Goal: Task Accomplishment & Management: Manage account settings

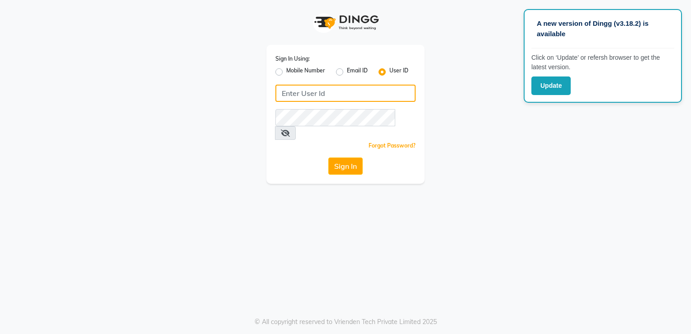
click at [332, 97] on input "Username" at bounding box center [345, 93] width 140 height 17
click at [293, 74] on label "Mobile Number" at bounding box center [305, 71] width 39 height 11
click at [292, 72] on input "Mobile Number" at bounding box center [289, 69] width 6 height 6
radio input "true"
radio input "false"
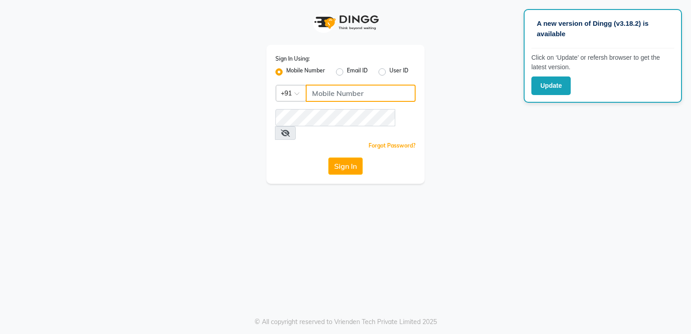
click at [329, 97] on input "Username" at bounding box center [360, 93] width 110 height 17
type input "7795629991"
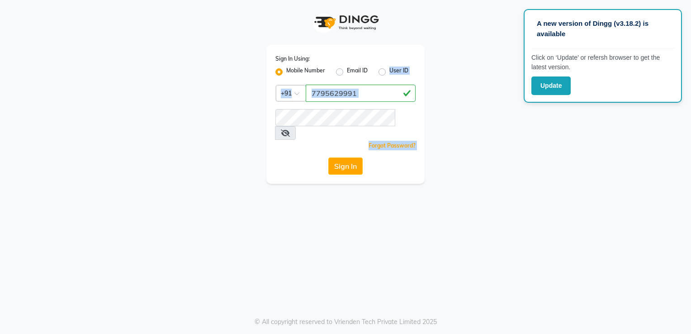
drag, startPoint x: 342, startPoint y: 72, endPoint x: 358, endPoint y: 190, distance: 119.6
click at [358, 190] on div "A new version of Dingg (v3.18.2) is available Click on ‘Update’ or refersh brow…" at bounding box center [345, 167] width 691 height 334
drag, startPoint x: 358, startPoint y: 190, endPoint x: 379, endPoint y: 222, distance: 37.6
click at [376, 222] on div "A new version of Dingg (v3.18.2) is available Click on ‘Update’ or refersh brow…" at bounding box center [345, 167] width 691 height 334
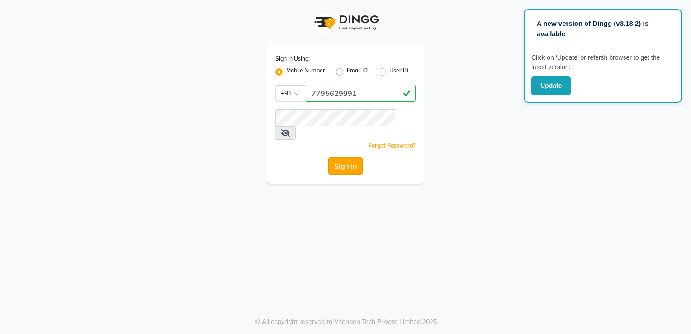
click at [344, 157] on button "Sign In" at bounding box center [345, 165] width 34 height 17
click at [328, 157] on button "Sign In" at bounding box center [345, 165] width 34 height 17
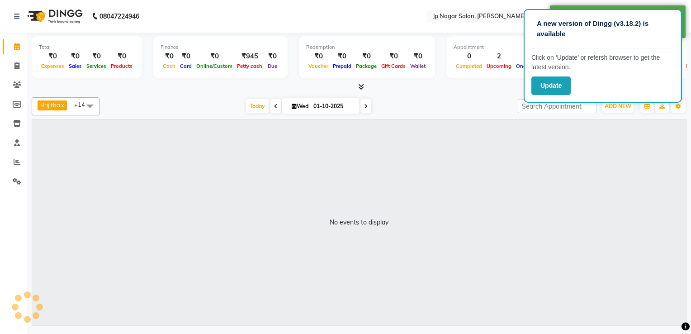
select select "en"
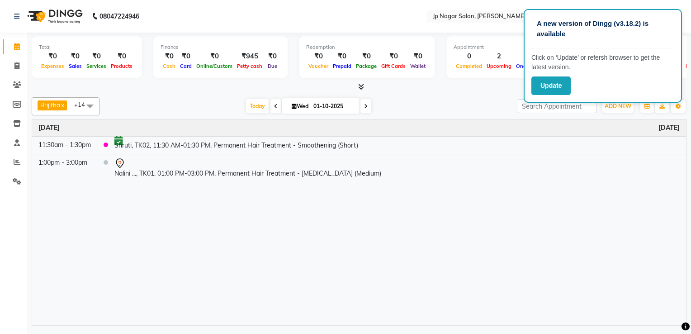
click at [295, 104] on span "Wed" at bounding box center [299, 106] width 21 height 7
select select "10"
select select "2025"
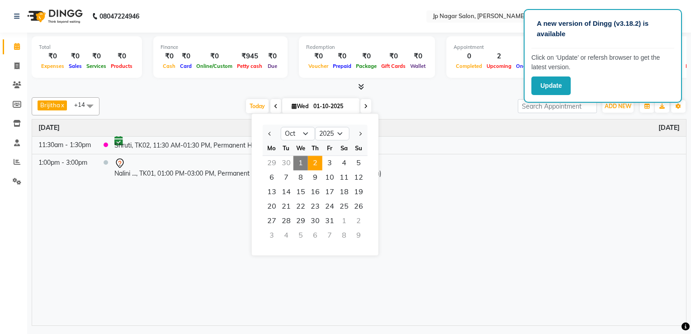
click at [315, 156] on span "2" at bounding box center [315, 162] width 14 height 14
type input "02-10-2025"
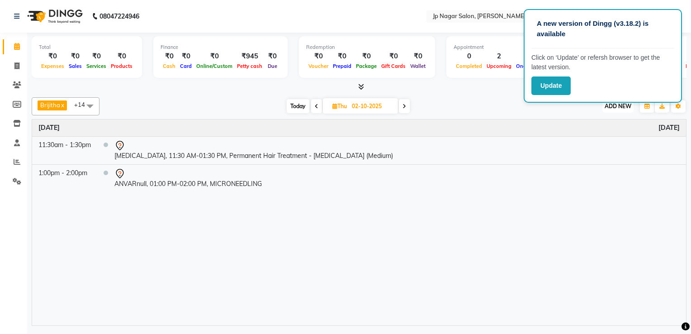
click at [376, 106] on span "ADD NEW" at bounding box center [617, 106] width 27 height 7
click at [376, 124] on button "Add Appointment" at bounding box center [596, 123] width 71 height 12
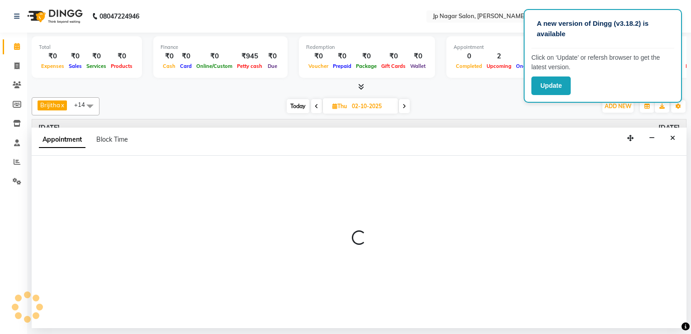
select select "tentative"
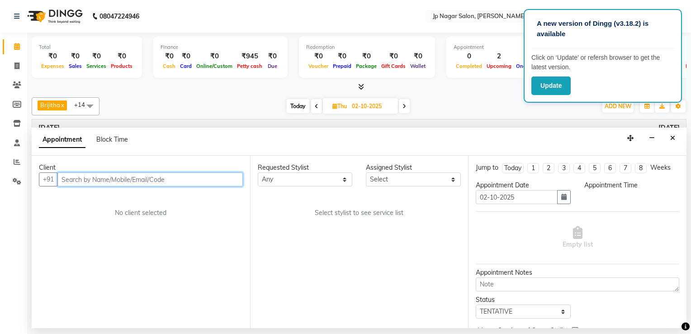
select select "540"
click at [74, 179] on input "text" at bounding box center [149, 179] width 185 height 14
type input "9289626653"
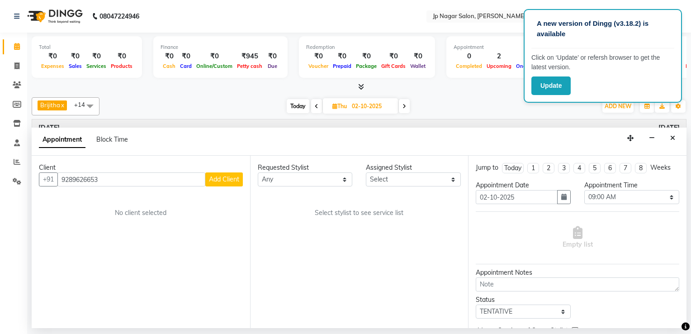
click at [228, 177] on span "Add Client" at bounding box center [224, 179] width 30 height 8
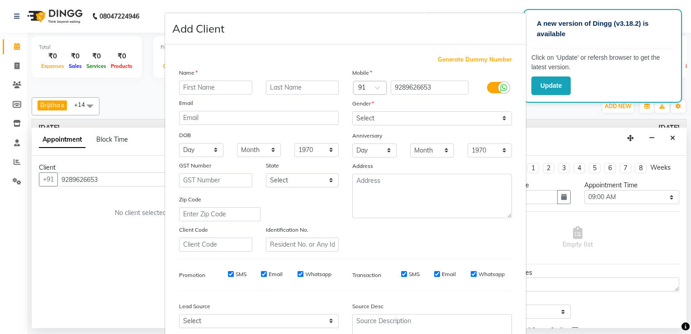
click at [208, 91] on input "text" at bounding box center [215, 87] width 73 height 14
type input "Anjali"
click at [376, 117] on select "Select Male Female Other Prefer Not To Say" at bounding box center [432, 118] width 160 height 14
select select "female"
click at [352, 112] on select "Select Male Female Other Prefer Not To Say" at bounding box center [432, 118] width 160 height 14
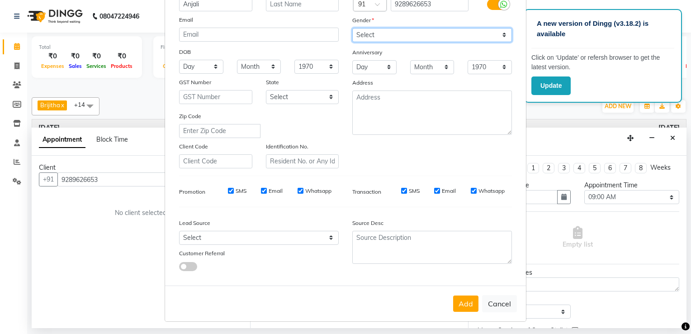
scroll to position [88, 0]
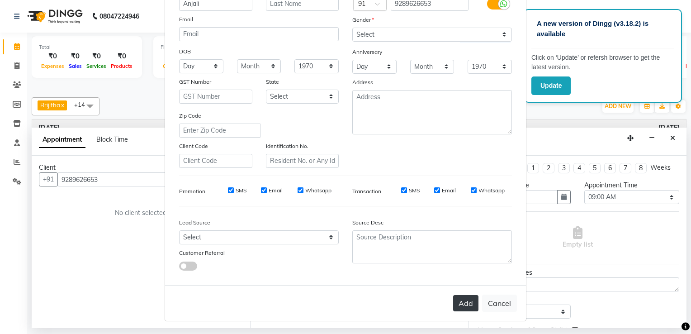
click at [376, 253] on button "Add" at bounding box center [465, 303] width 25 height 16
select select
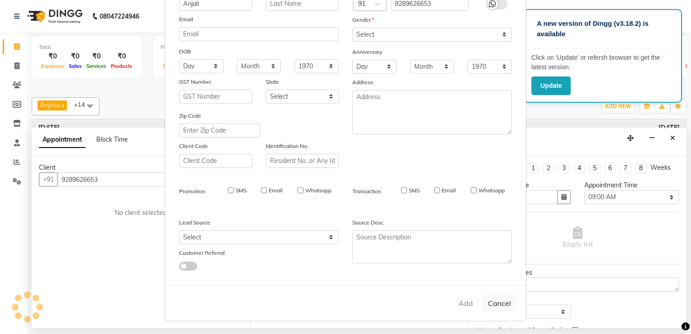
select select
checkbox input "false"
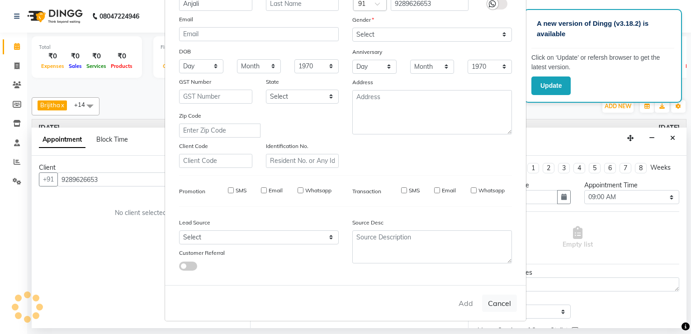
checkbox input "false"
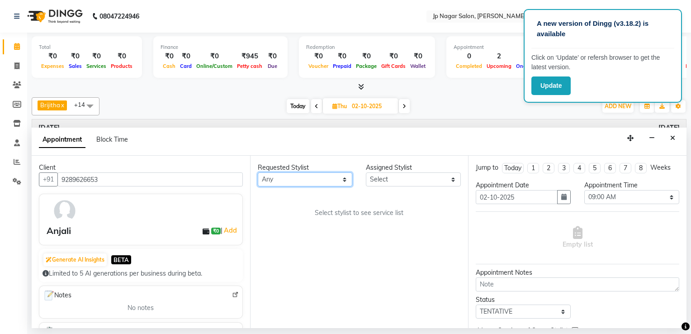
click at [330, 178] on select "Any Brijitha Jabin ahmed Jassi Jayshree Manager Mehjabin NAVYA PRATEEK Sanjana …" at bounding box center [305, 179] width 95 height 14
select select "74823"
click at [258, 172] on select "Any Brijitha Jabin ahmed Jassi Jayshree Manager Mehjabin NAVYA PRATEEK Sanjana …" at bounding box center [305, 179] width 95 height 14
select select "74823"
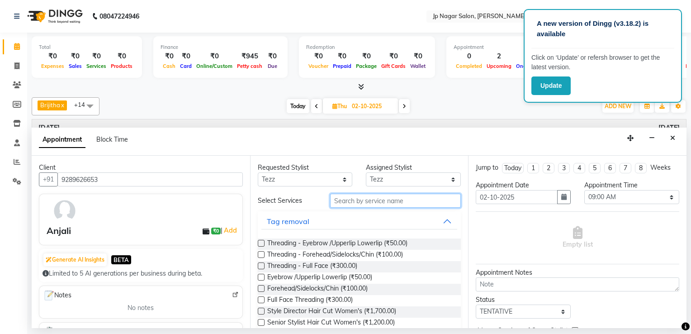
click at [376, 203] on input "text" at bounding box center [395, 200] width 131 height 14
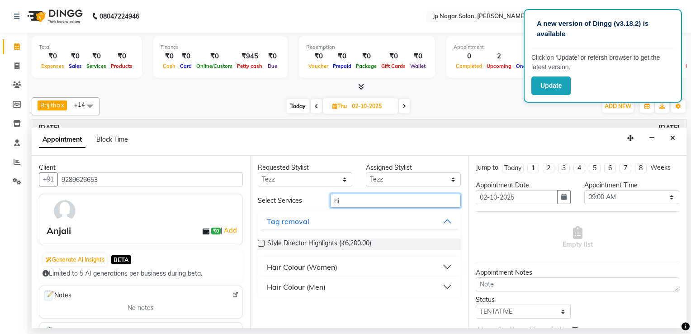
type input "h"
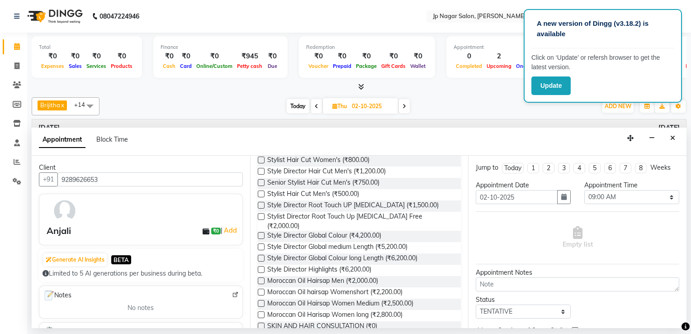
scroll to position [0, 0]
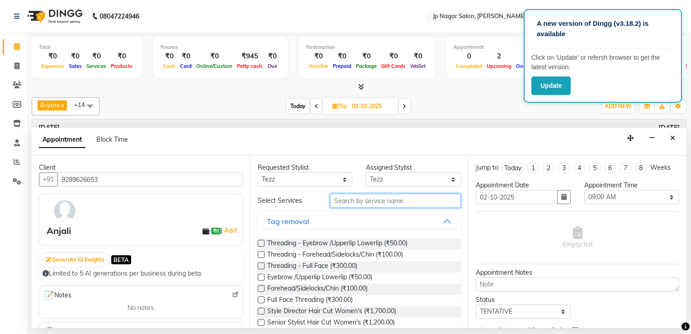
click at [376, 199] on input "text" at bounding box center [395, 200] width 131 height 14
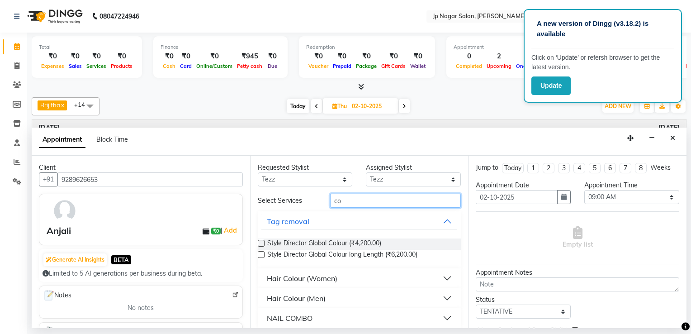
type input "c"
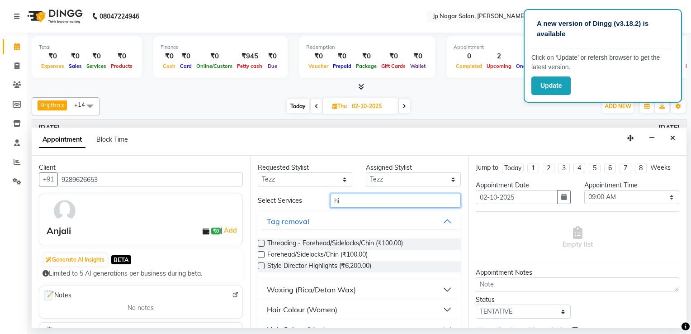
type input "hi"
click at [260, 253] on label at bounding box center [261, 265] width 7 height 7
click at [260, 253] on input "checkbox" at bounding box center [261, 266] width 6 height 6
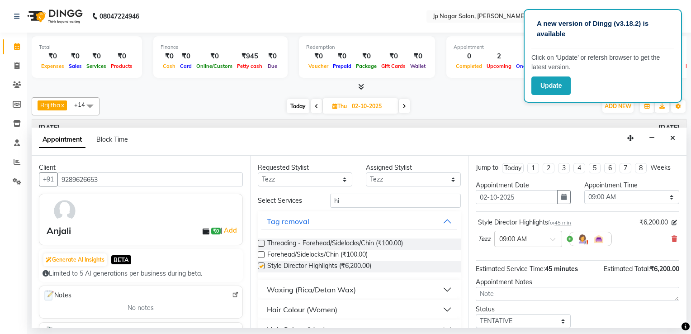
checkbox input "false"
click at [334, 175] on select "Any Brijitha Jabin ahmed Jassi Jayshree Manager Mehjabin NAVYA PRATEEK Sanjana …" at bounding box center [305, 179] width 95 height 14
click at [295, 178] on select "Any Brijitha Jabin ahmed Jassi Jayshree Manager Mehjabin NAVYA PRATEEK Sanjana …" at bounding box center [305, 179] width 95 height 14
select select "50073"
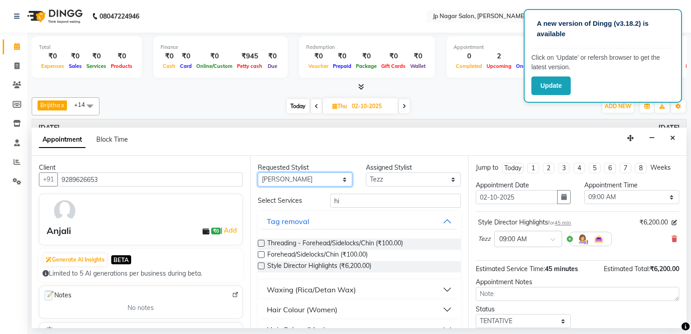
click at [258, 172] on select "Any Brijitha Jabin ahmed Jassi Jayshree Manager Mehjabin NAVYA PRATEEK Sanjana …" at bounding box center [305, 179] width 95 height 14
select select "50073"
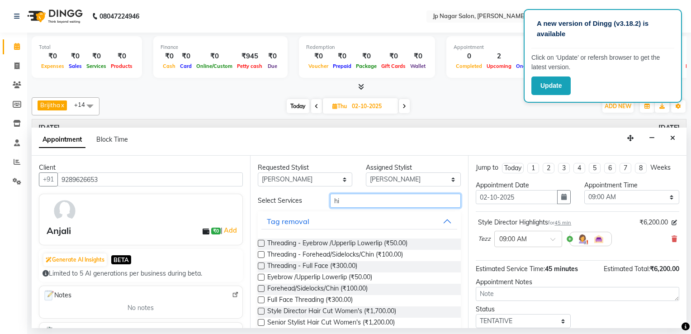
click at [340, 200] on input "hi" at bounding box center [395, 200] width 131 height 14
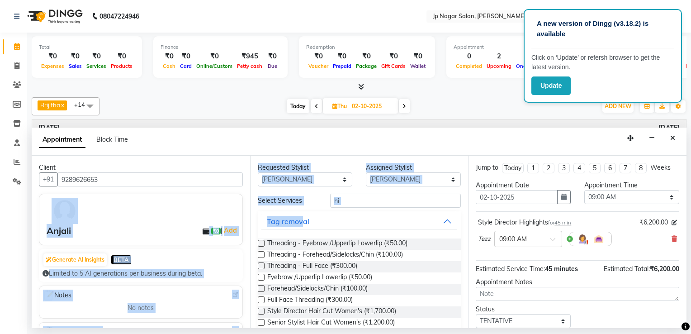
drag, startPoint x: 192, startPoint y: 202, endPoint x: 307, endPoint y: 220, distance: 117.1
click at [307, 220] on div "Client +91 9289626653 Anjali ₹0 | Add Generate AI Insights BETA Limited to 5 AI…" at bounding box center [359, 241] width 654 height 172
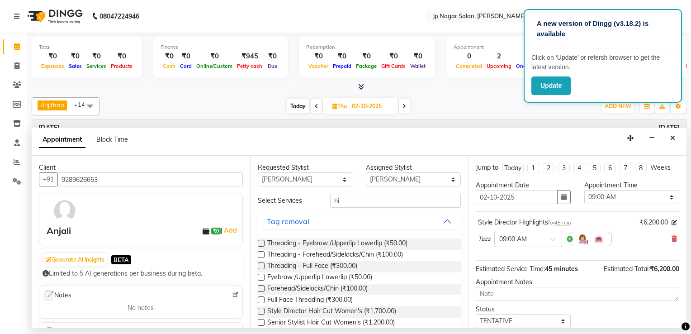
click at [129, 197] on div at bounding box center [145, 210] width 201 height 26
click at [376, 136] on icon "Close" at bounding box center [672, 138] width 5 height 6
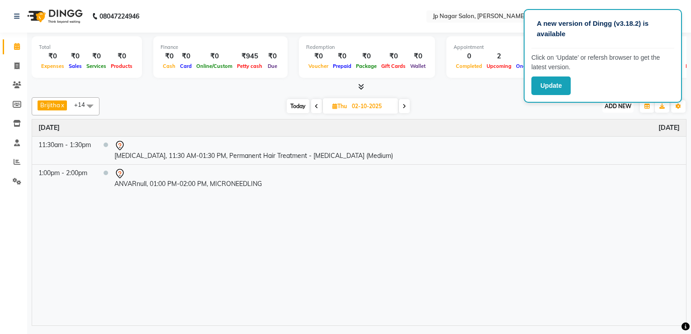
click at [376, 103] on span "ADD NEW" at bounding box center [617, 106] width 27 height 7
click at [376, 122] on button "Add Appointment" at bounding box center [596, 123] width 71 height 12
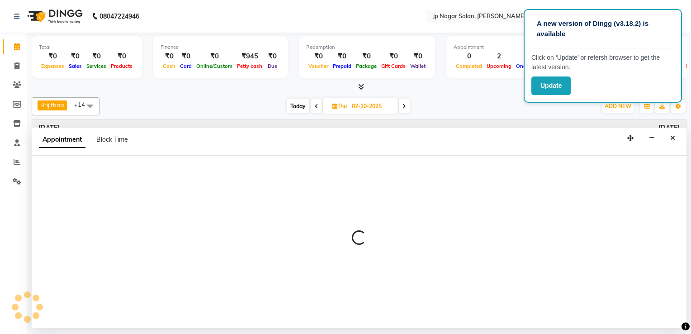
select select "540"
select select "tentative"
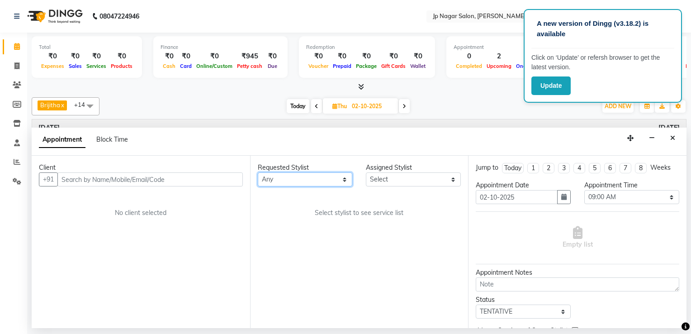
click at [346, 180] on select "Any Brijitha Jabin ahmed Jassi Jayshree Manager Mehjabin NAVYA PRATEEK Sanjana …" at bounding box center [305, 179] width 95 height 14
select select "50073"
click at [258, 172] on select "Any Brijitha Jabin ahmed Jassi Jayshree Manager Mehjabin NAVYA PRATEEK Sanjana …" at bounding box center [305, 179] width 95 height 14
select select "50073"
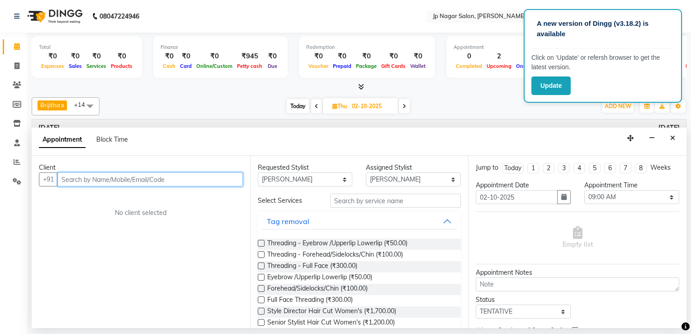
click at [86, 180] on input "text" at bounding box center [149, 179] width 185 height 14
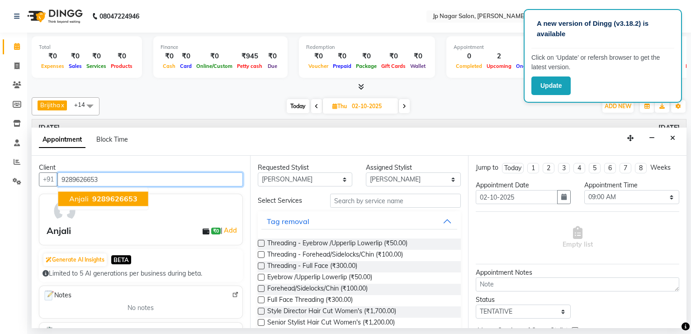
click at [118, 198] on span "9289626653" at bounding box center [114, 198] width 45 height 9
type input "9289626653"
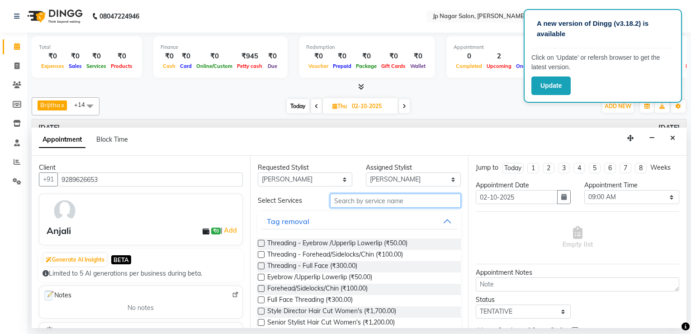
click at [376, 200] on input "text" at bounding box center [395, 200] width 131 height 14
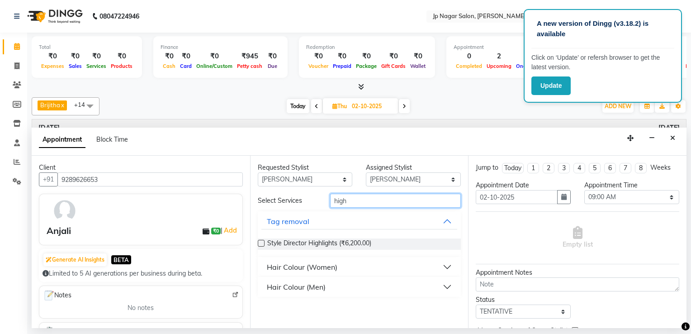
type input "high"
click at [261, 241] on label at bounding box center [261, 243] width 7 height 7
click at [261, 241] on input "checkbox" at bounding box center [261, 244] width 6 height 6
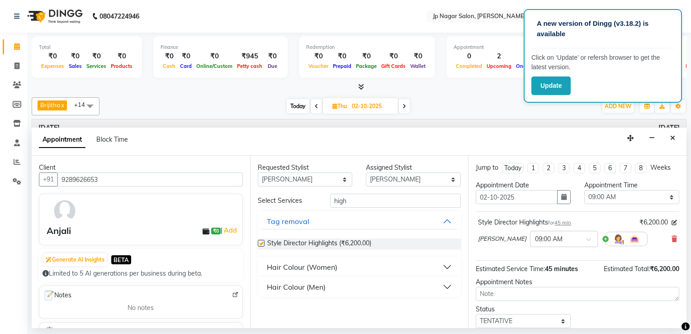
checkbox input "false"
click at [376, 238] on input "text" at bounding box center [555, 237] width 40 height 9
click at [376, 253] on div "10:15 AM" at bounding box center [563, 306] width 67 height 17
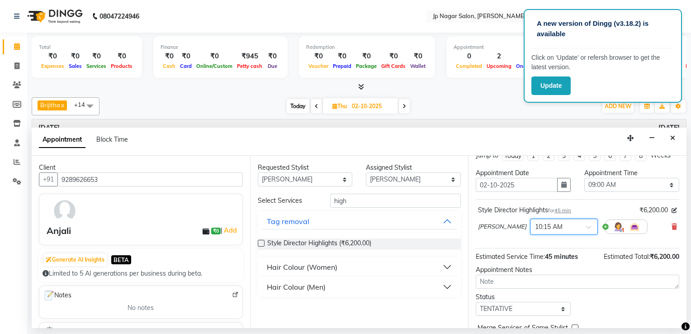
scroll to position [7, 0]
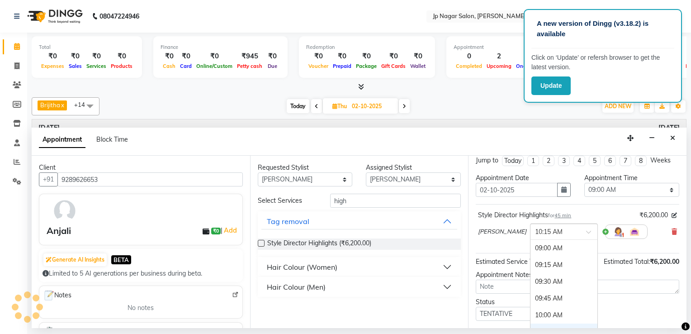
click at [376, 227] on input "text" at bounding box center [555, 230] width 40 height 9
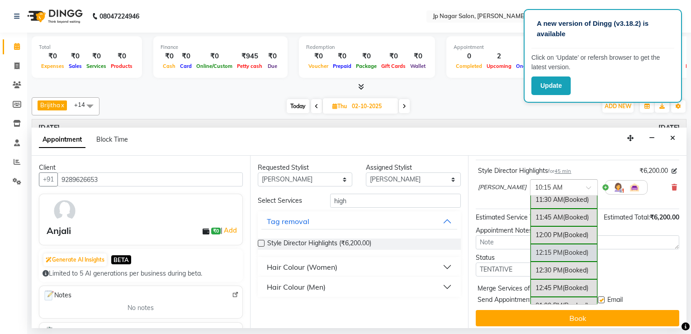
scroll to position [171, 0]
click at [376, 234] on div "12:00 PM (Booked)" at bounding box center [563, 235] width 67 height 18
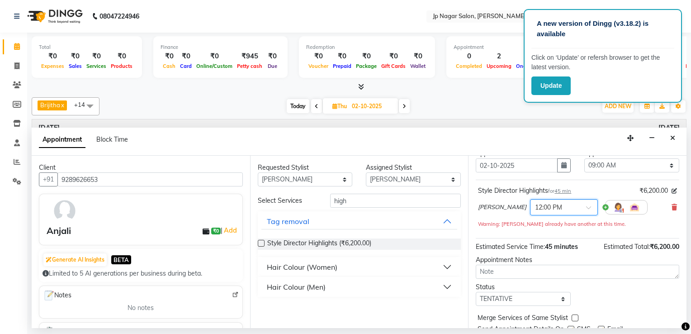
scroll to position [33, 0]
click at [344, 175] on select "Any Brijitha Jabin ahmed Jassi Jayshree Manager Mehjabin NAVYA PRATEEK Sanjana …" at bounding box center [305, 179] width 95 height 14
select select "74823"
click at [258, 172] on select "Any Brijitha Jabin ahmed Jassi Jayshree Manager Mehjabin NAVYA PRATEEK Sanjana …" at bounding box center [305, 179] width 95 height 14
select select "74823"
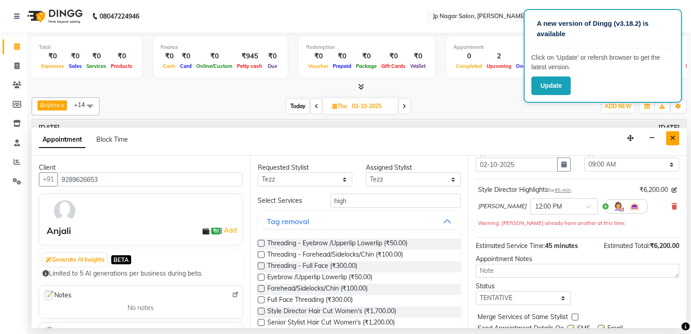
click at [376, 138] on icon "Close" at bounding box center [672, 138] width 5 height 6
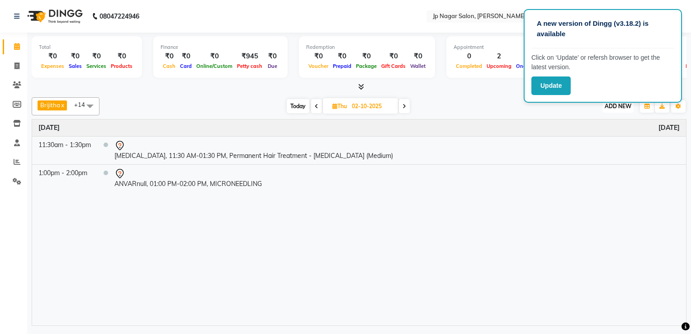
click at [376, 106] on span "ADD NEW" at bounding box center [617, 106] width 27 height 7
click at [376, 122] on button "Add Appointment" at bounding box center [596, 123] width 71 height 12
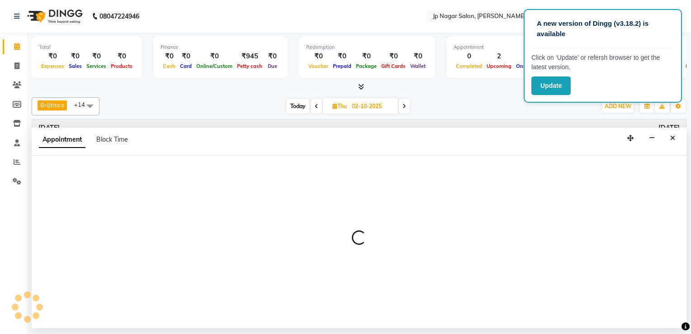
select select "540"
select select "tentative"
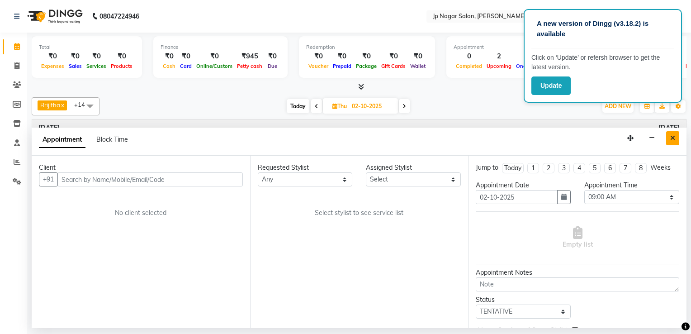
click at [376, 141] on button "Close" at bounding box center [672, 138] width 13 height 14
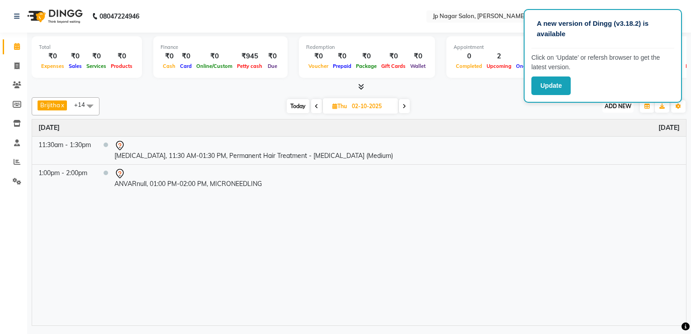
click at [376, 106] on span "ADD NEW" at bounding box center [617, 106] width 27 height 7
click at [376, 247] on div "Time Event Thursday October 2, 2025 11:30am - 1:30pm Botox, 11:30 AM-01:30 PM, …" at bounding box center [358, 222] width 653 height 206
click at [295, 107] on span "Today" at bounding box center [298, 106] width 23 height 14
type input "01-10-2025"
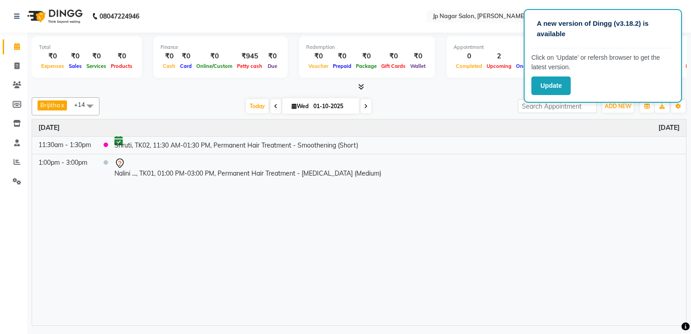
click at [192, 253] on div "A new version of Dingg (v3.18.2) is available Click on ‘Update’ or refersh brow…" at bounding box center [345, 167] width 691 height 334
click at [255, 106] on span "Today" at bounding box center [257, 106] width 23 height 14
click at [376, 229] on div "Time Event Wednesday October 1, 2025 11:30am - 1:30pm Shruti, TK02, 11:30 AM-01…" at bounding box center [358, 222] width 653 height 206
click at [254, 106] on span "Today" at bounding box center [257, 106] width 23 height 14
click at [376, 106] on span "ADD NEW" at bounding box center [617, 106] width 27 height 7
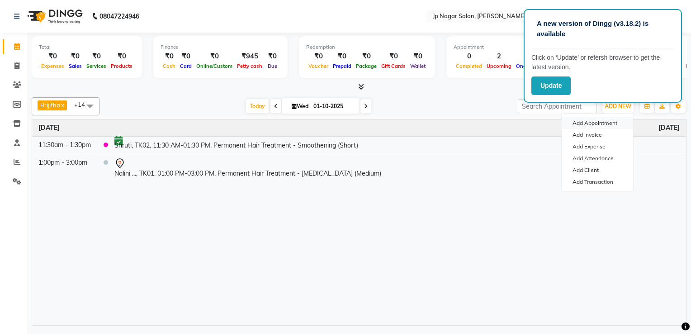
click at [376, 117] on button "Add Appointment" at bounding box center [596, 123] width 71 height 12
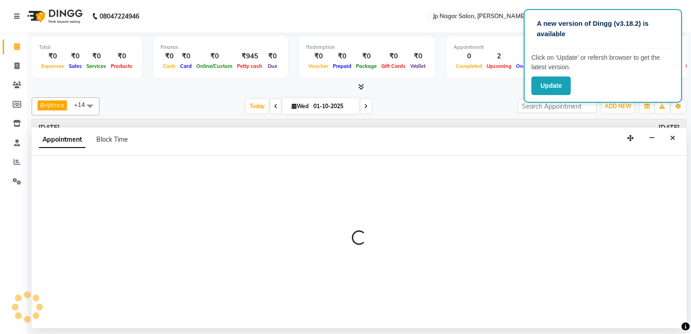
select select "tentative"
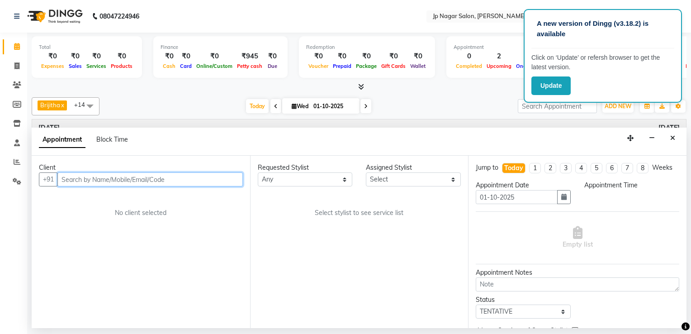
select select "540"
click at [117, 182] on input "text" at bounding box center [149, 179] width 185 height 14
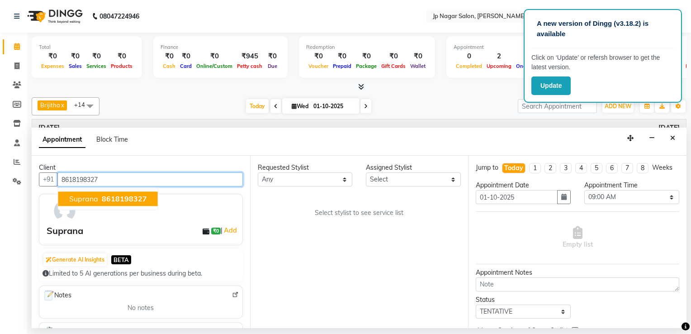
click at [103, 202] on span "8618198327" at bounding box center [124, 198] width 45 height 9
type input "8618198327"
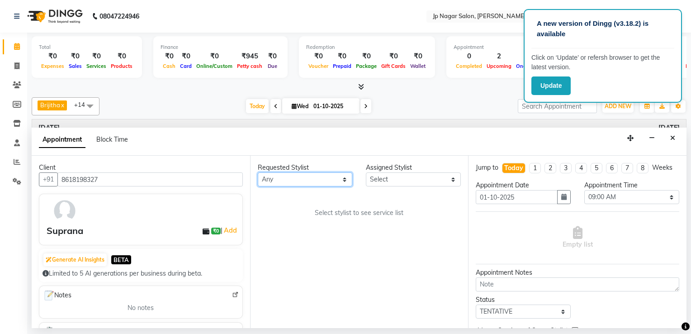
click at [320, 173] on select "Any Brijitha Jabin ahmed Jassi Jayshree Manager Mehjabin NAVYA PRATEEK Sanjana …" at bounding box center [305, 179] width 95 height 14
select select "89410"
click at [258, 172] on select "Any Brijitha Jabin ahmed Jassi Jayshree Manager Mehjabin NAVYA PRATEEK Sanjana …" at bounding box center [305, 179] width 95 height 14
select select "89410"
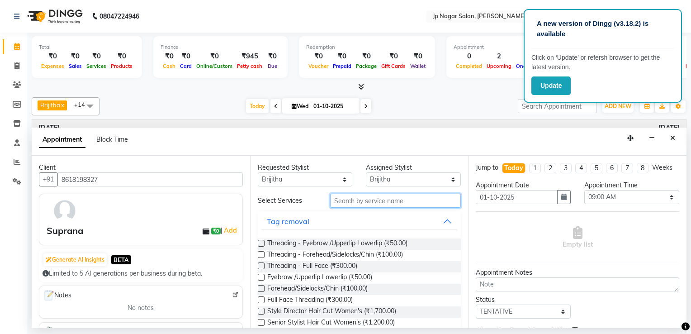
click at [376, 200] on input "text" at bounding box center [395, 200] width 131 height 14
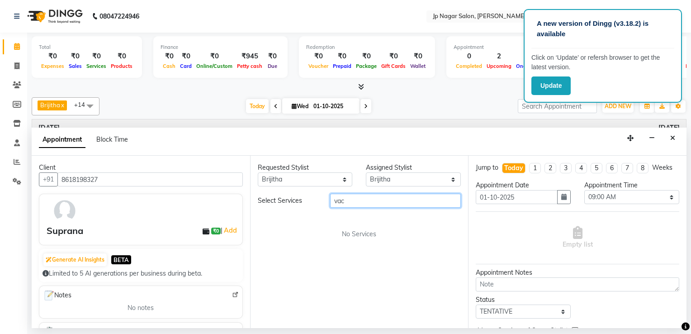
click at [347, 200] on input "vac" at bounding box center [395, 200] width 131 height 14
type input "v"
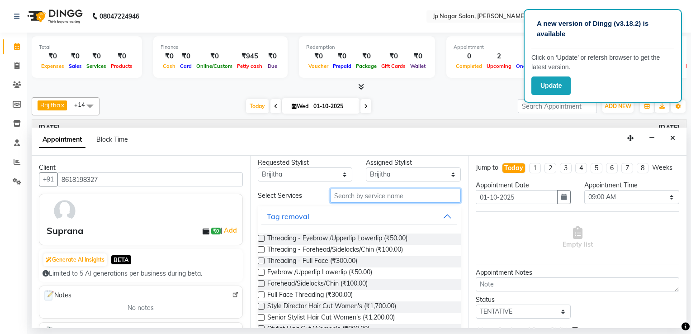
scroll to position [0, 0]
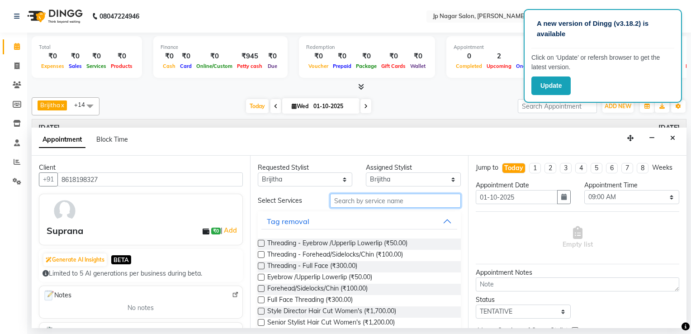
click at [367, 199] on input "text" at bounding box center [395, 200] width 131 height 14
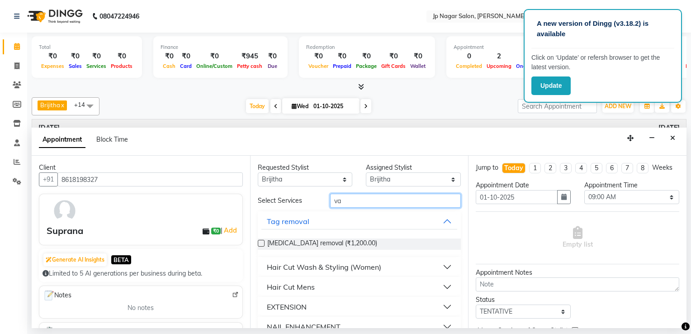
type input "v"
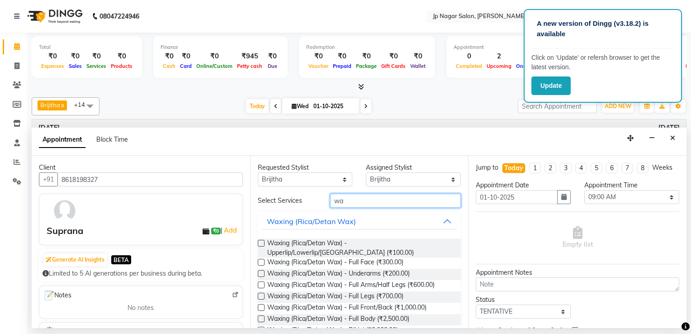
type input "w"
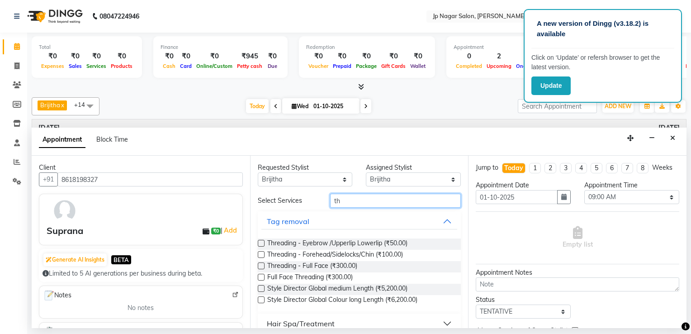
type input "th"
click at [258, 241] on label at bounding box center [261, 243] width 7 height 7
click at [258, 241] on input "checkbox" at bounding box center [261, 244] width 6 height 6
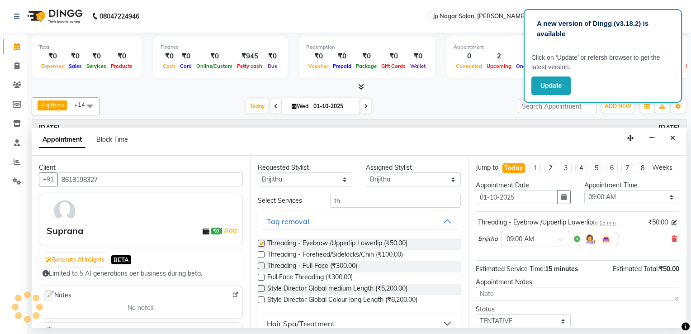
checkbox input "false"
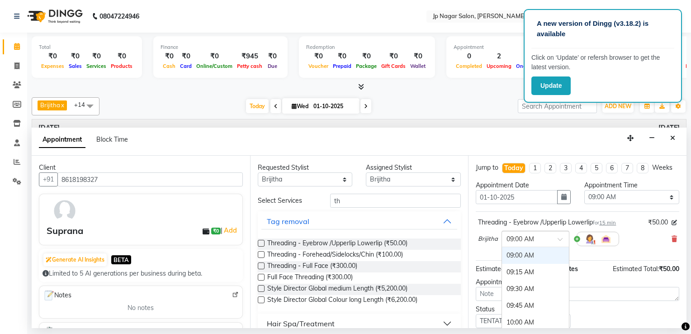
click at [376, 233] on input "text" at bounding box center [526, 237] width 40 height 9
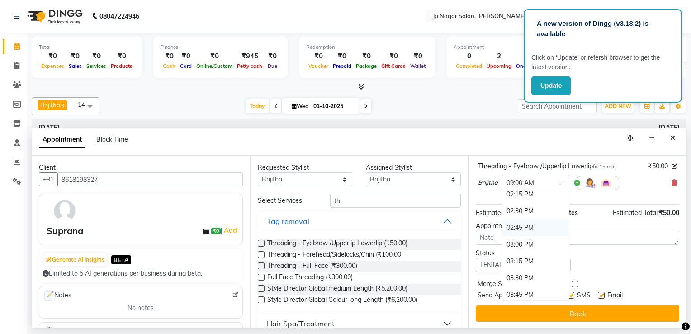
scroll to position [356, 0]
click at [376, 238] on div "03:00 PM" at bounding box center [535, 244] width 67 height 17
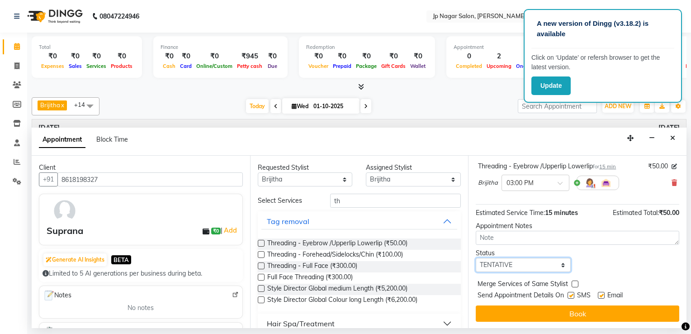
click at [376, 253] on select "Select TENTATIVE CONFIRM CHECK-IN UPCOMING" at bounding box center [522, 265] width 95 height 14
select select "confirm booking"
click at [376, 253] on select "Select TENTATIVE CONFIRM CHECK-IN UPCOMING" at bounding box center [522, 265] width 95 height 14
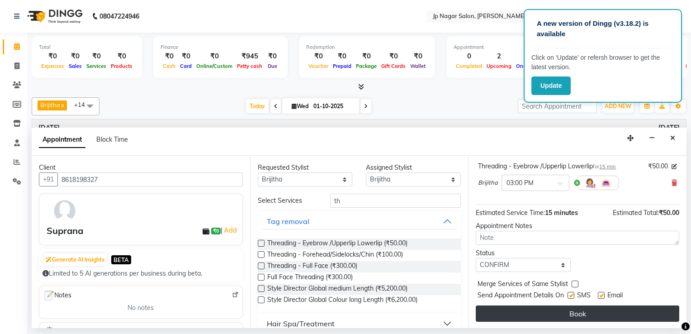
click at [376, 253] on button "Book" at bounding box center [576, 313] width 203 height 16
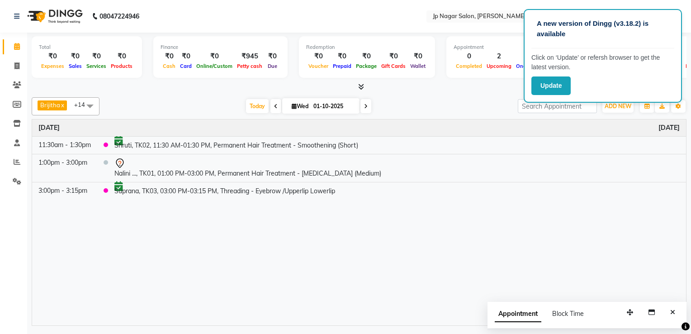
click at [168, 253] on div "Time Event Wednesday October 1, 2025 11:30am - 1:30pm Shruti, TK02, 11:30 AM-01…" at bounding box center [358, 222] width 653 height 206
click at [376, 253] on button "Close" at bounding box center [672, 312] width 13 height 14
click at [366, 104] on icon at bounding box center [366, 105] width 4 height 5
type input "02-10-2025"
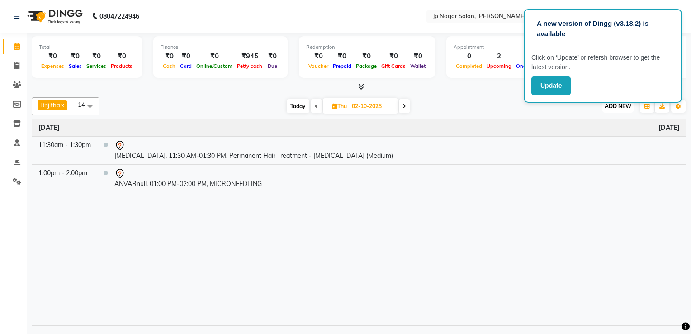
click at [376, 106] on span "ADD NEW" at bounding box center [617, 106] width 27 height 7
click at [376, 123] on button "Add Appointment" at bounding box center [596, 123] width 71 height 12
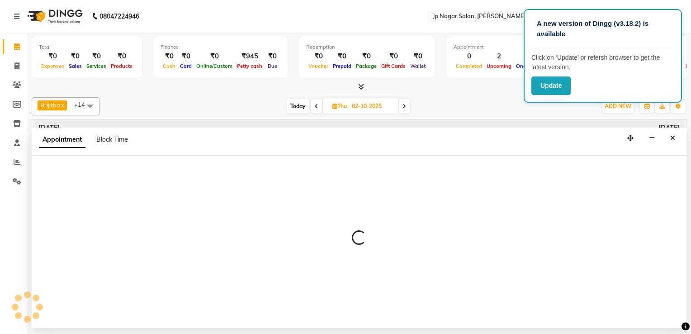
select select "540"
select select "tentative"
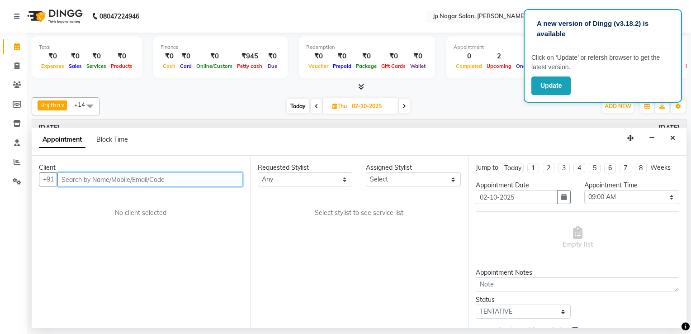
click at [83, 180] on input "text" at bounding box center [149, 179] width 185 height 14
click at [90, 178] on input "text" at bounding box center [149, 179] width 185 height 14
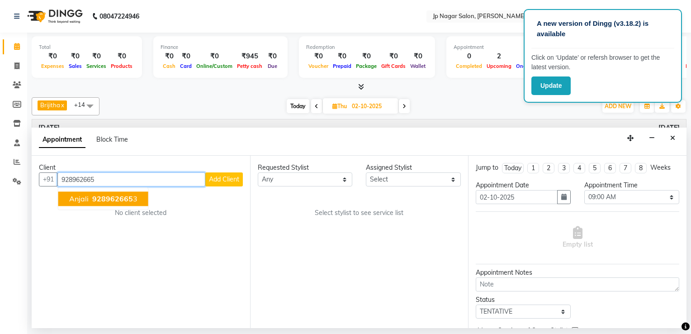
click at [114, 194] on span "928962665" at bounding box center [112, 198] width 41 height 9
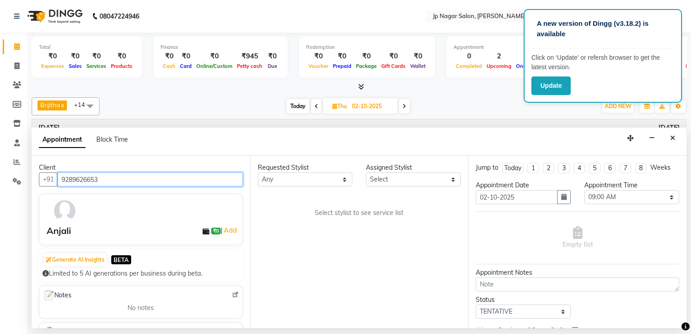
type input "9289626653"
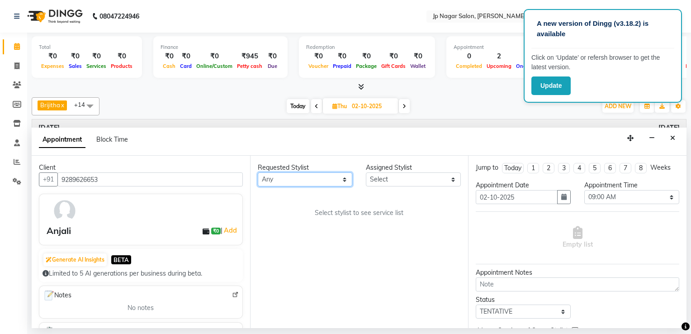
click at [343, 178] on select "Any Brijitha Jabin ahmed Jassi Jayshree Manager Mehjabin NAVYA PRATEEK Sanjana …" at bounding box center [305, 179] width 95 height 14
select select "74823"
click at [258, 172] on select "Any Brijitha Jabin ahmed Jassi Jayshree Manager Mehjabin NAVYA PRATEEK Sanjana …" at bounding box center [305, 179] width 95 height 14
select select "74823"
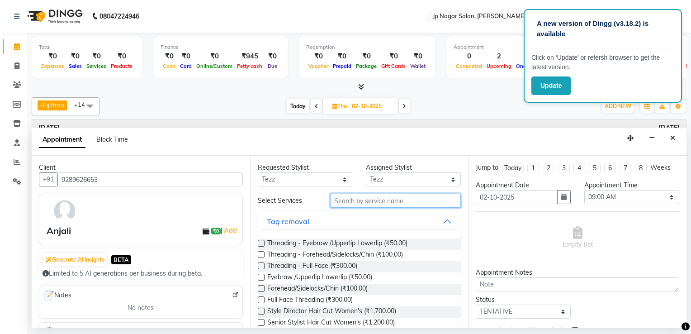
click at [376, 201] on input "text" at bounding box center [395, 200] width 131 height 14
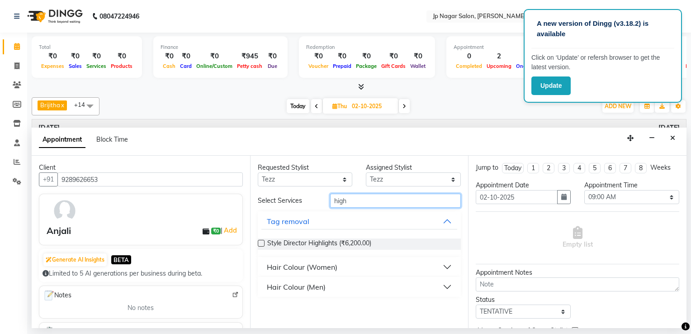
type input "high"
click at [262, 241] on label at bounding box center [261, 243] width 7 height 7
click at [262, 241] on input "checkbox" at bounding box center [261, 244] width 6 height 6
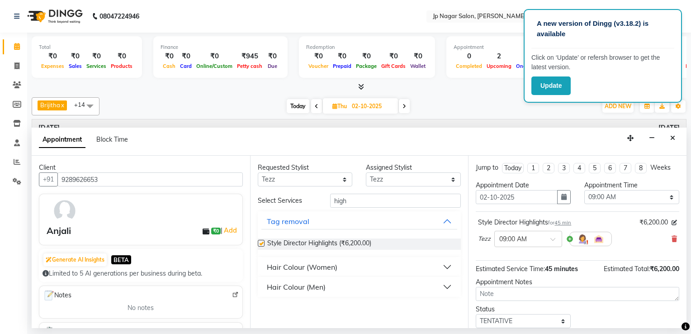
checkbox input "false"
click at [376, 238] on input "text" at bounding box center [519, 237] width 40 height 9
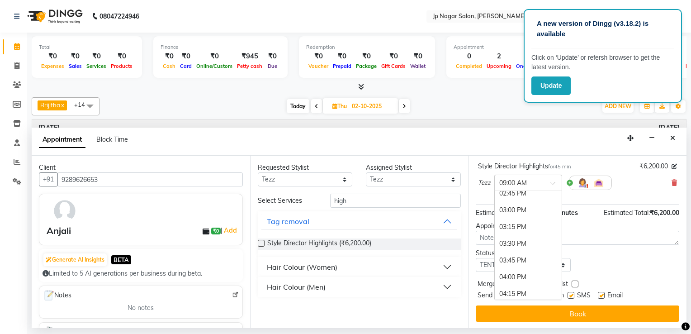
scroll to position [390, 0]
click at [376, 240] on div "03:30 PM" at bounding box center [527, 243] width 67 height 17
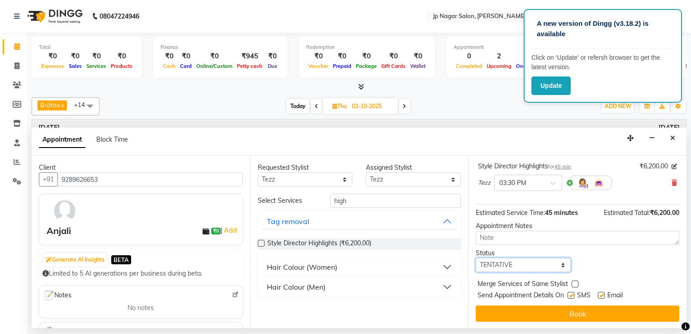
click at [376, 253] on select "Select TENTATIVE CONFIRM UPCOMING" at bounding box center [522, 265] width 95 height 14
select select "confirm booking"
click at [376, 253] on select "Select TENTATIVE CONFIRM UPCOMING" at bounding box center [522, 265] width 95 height 14
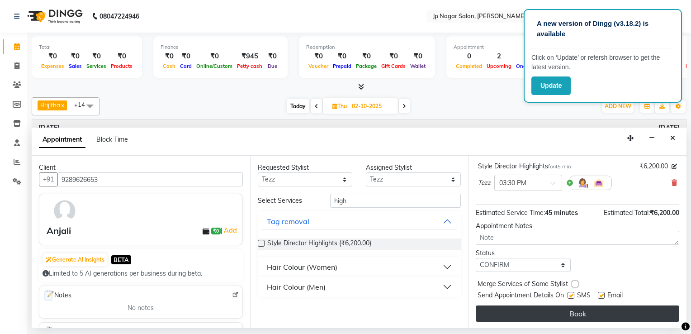
click at [376, 253] on button "Book" at bounding box center [576, 313] width 203 height 16
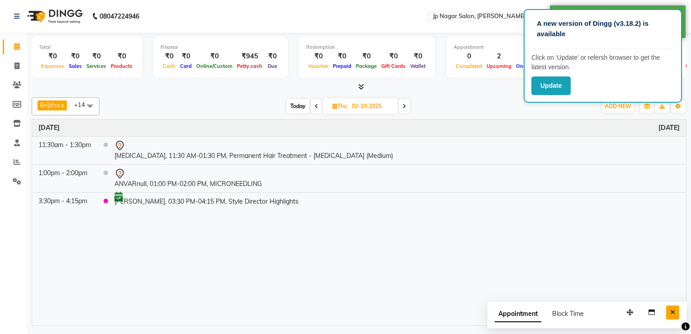
click at [376, 253] on icon "Close" at bounding box center [672, 312] width 5 height 6
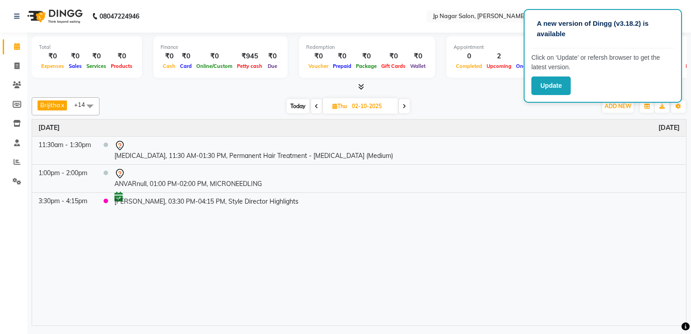
click at [315, 104] on icon at bounding box center [317, 105] width 4 height 5
type input "01-10-2025"
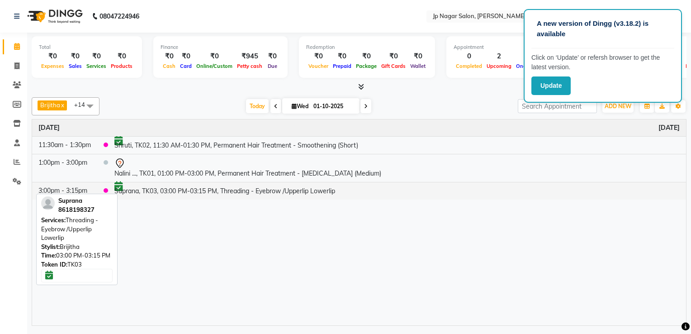
click at [99, 183] on td at bounding box center [102, 190] width 11 height 17
select select "6"
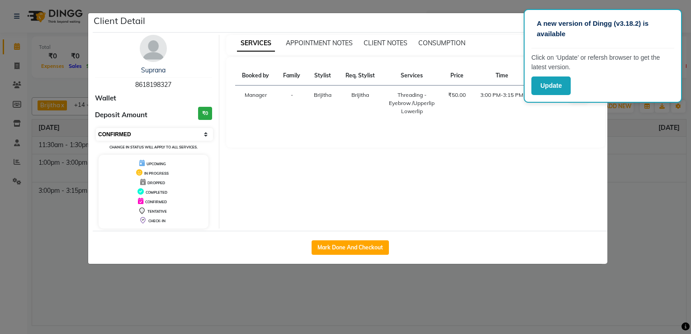
click at [206, 132] on select "Select IN SERVICE CONFIRMED TENTATIVE CHECK IN MARK DONE DROPPED UPCOMING" at bounding box center [154, 134] width 117 height 13
click at [20, 253] on ngb-modal-window "Client Detail Suprana 8618198327 Wallet Deposit Amount ₹0 Select IN SERVICE CON…" at bounding box center [345, 167] width 691 height 334
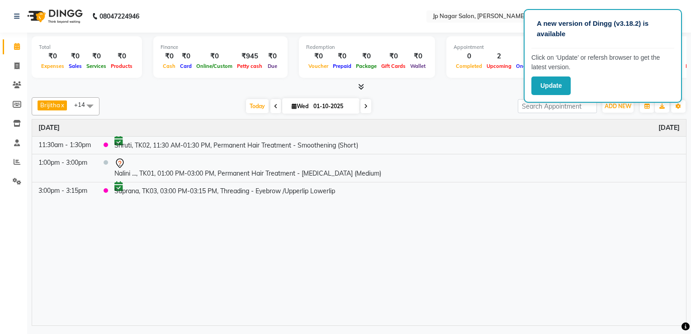
click at [20, 253] on div "Calendar Invoice Clients Members Inventory Staff Reports Settings Completed InP…" at bounding box center [61, 173] width 122 height 294
click at [364, 104] on icon at bounding box center [366, 105] width 4 height 5
type input "02-10-2025"
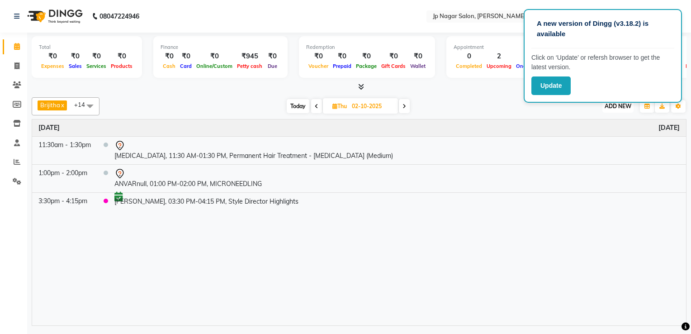
click at [376, 106] on span "ADD NEW" at bounding box center [617, 106] width 27 height 7
click at [376, 123] on button "Add Appointment" at bounding box center [596, 123] width 71 height 12
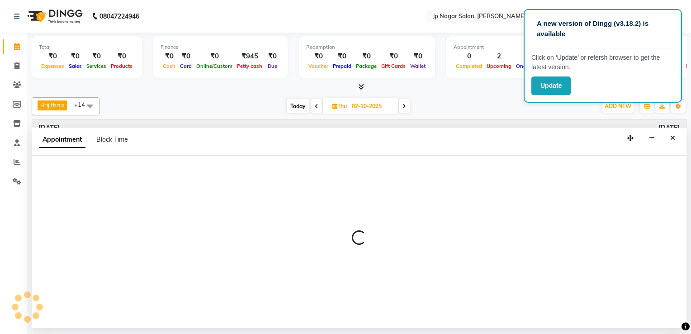
select select "540"
select select "tentative"
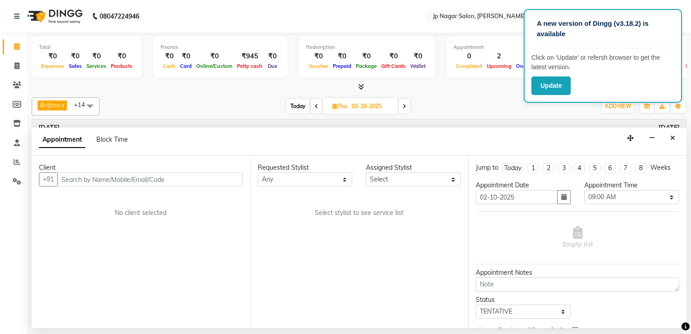
click at [103, 176] on input "text" at bounding box center [149, 179] width 185 height 14
click at [334, 108] on span "Thu" at bounding box center [339, 106] width 19 height 7
select select "10"
select select "2025"
click at [336, 100] on span "Thu 02-10-2025 Jan Feb Mar Apr May Jun Jul Aug Sep Oct Nov Dec 2015 2016 2017 2…" at bounding box center [360, 105] width 75 height 15
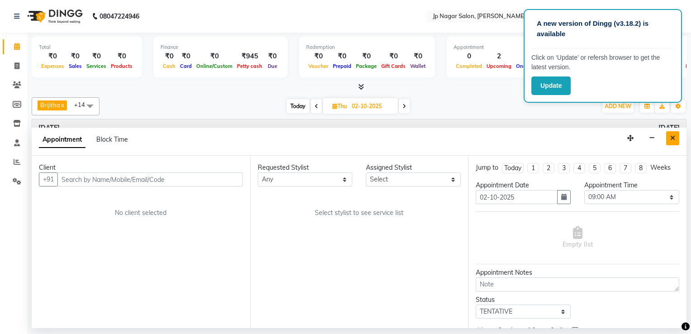
click at [376, 141] on button "Close" at bounding box center [672, 138] width 13 height 14
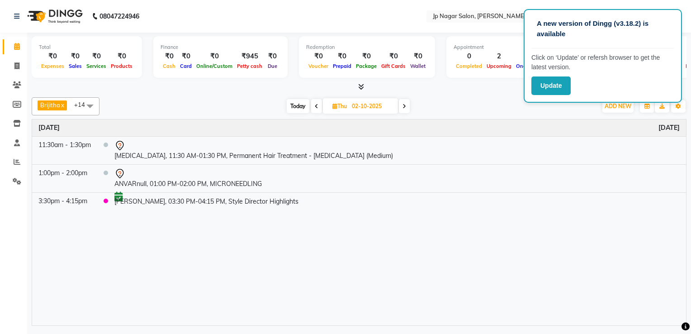
click at [296, 106] on span "Today" at bounding box center [298, 106] width 23 height 14
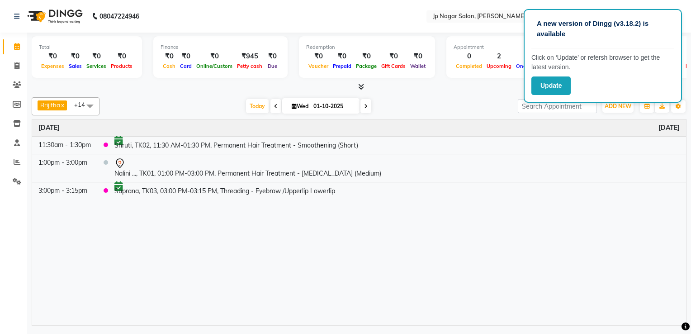
click at [365, 106] on icon at bounding box center [366, 105] width 4 height 5
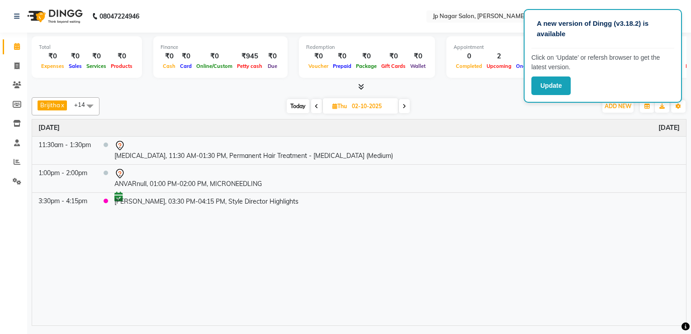
click at [296, 103] on span "Today" at bounding box center [298, 106] width 23 height 14
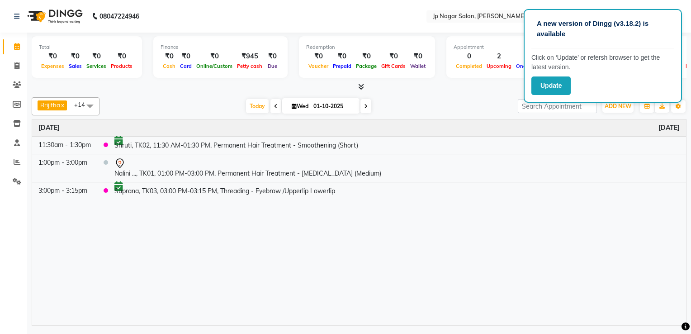
click at [88, 104] on span at bounding box center [90, 105] width 18 height 17
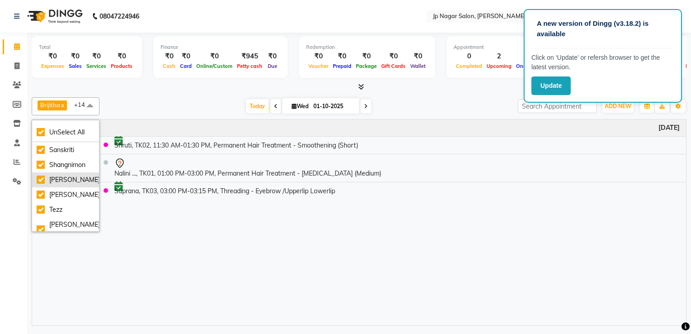
scroll to position [134, 0]
click at [88, 104] on span at bounding box center [90, 105] width 18 height 17
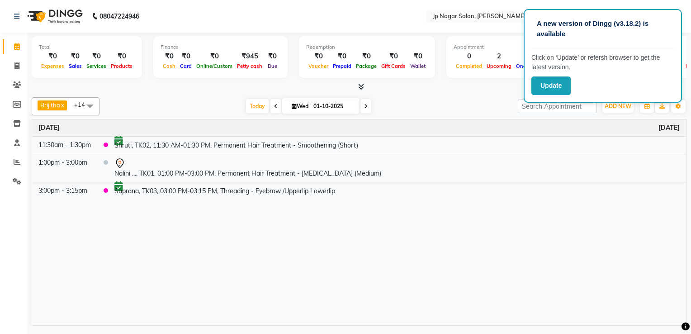
click at [364, 108] on icon at bounding box center [366, 105] width 4 height 5
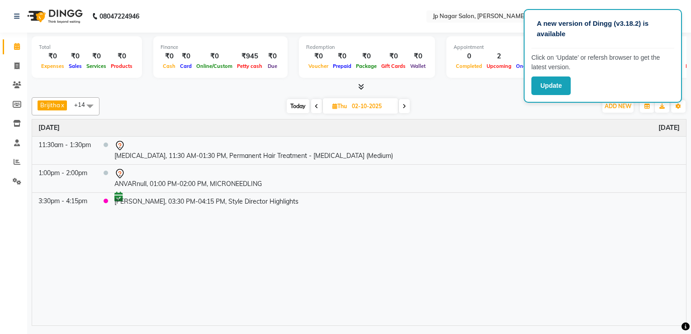
click at [316, 104] on icon at bounding box center [317, 105] width 4 height 5
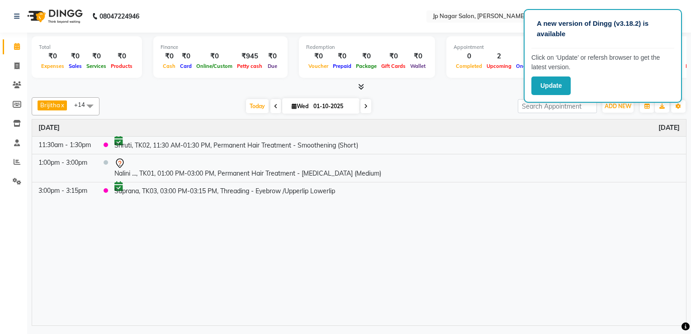
click at [274, 106] on icon at bounding box center [276, 105] width 4 height 5
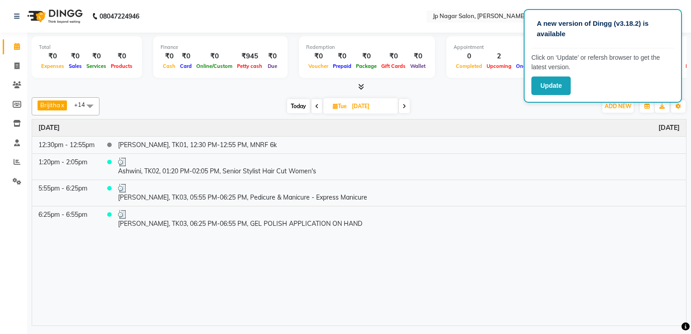
click at [376, 108] on span at bounding box center [404, 106] width 11 height 14
type input "01-10-2025"
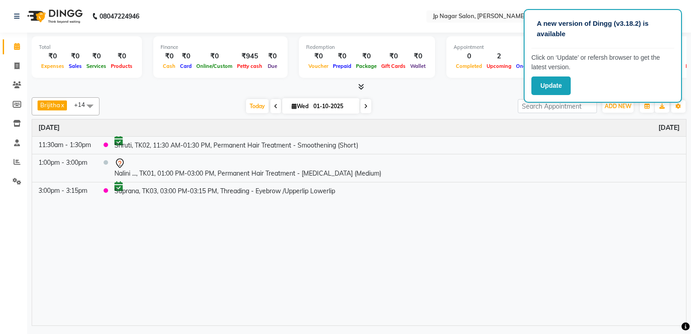
drag, startPoint x: 368, startPoint y: 275, endPoint x: 309, endPoint y: 233, distance: 72.7
click at [309, 233] on div "Time Event Wednesday October 1, 2025 11:30am - 1:30pm Shruti, TK02, 11:30 AM-01…" at bounding box center [358, 222] width 653 height 206
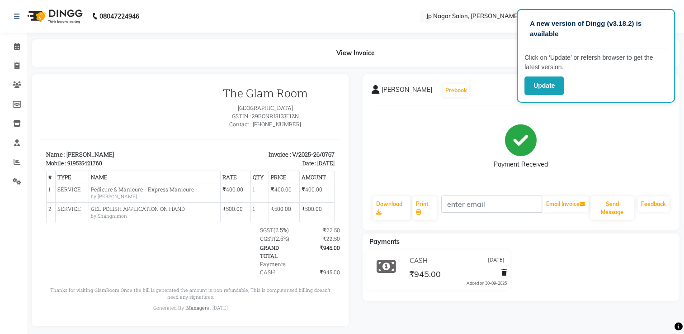
scroll to position [7, 0]
drag, startPoint x: 335, startPoint y: 89, endPoint x: 285, endPoint y: 50, distance: 64.4
click at [358, 55] on div "View Invoice" at bounding box center [356, 53] width 648 height 28
